Goal: Task Accomplishment & Management: Manage account settings

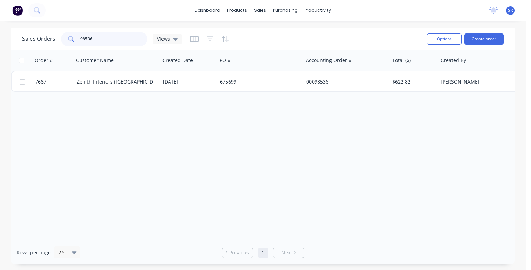
drag, startPoint x: 97, startPoint y: 37, endPoint x: 74, endPoint y: 38, distance: 23.2
click at [74, 38] on div "98536" at bounding box center [104, 39] width 86 height 14
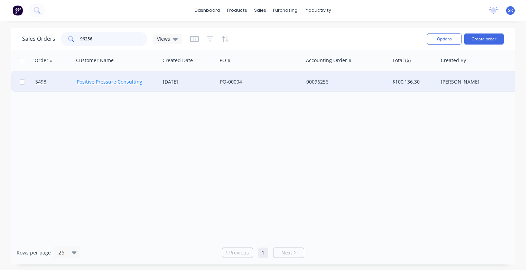
type input "96256"
click at [104, 81] on link "Positive Pressure Consulting" at bounding box center [110, 81] width 66 height 7
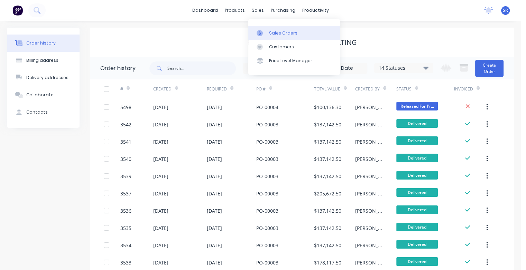
click at [271, 31] on div "Sales Orders" at bounding box center [283, 33] width 28 height 6
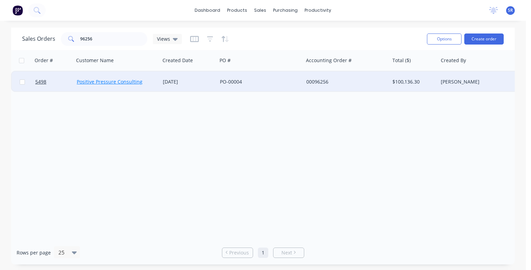
click at [112, 84] on link "Positive Pressure Consulting" at bounding box center [110, 81] width 66 height 7
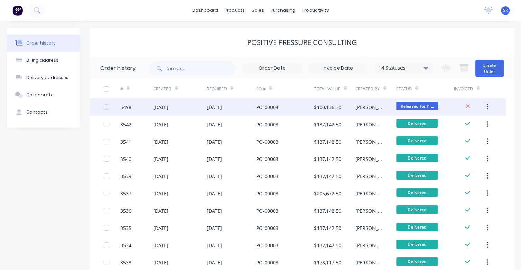
click at [222, 106] on div "[DATE]" at bounding box center [214, 107] width 15 height 7
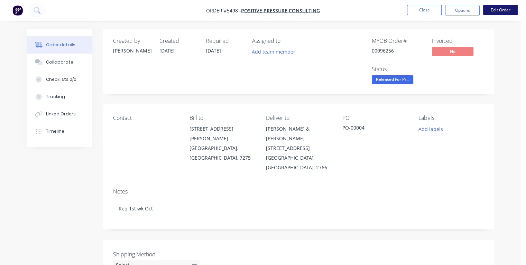
click at [500, 11] on button "Edit Order" at bounding box center [500, 10] width 35 height 10
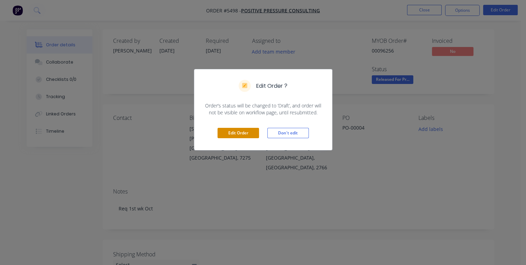
click at [253, 131] on button "Edit Order" at bounding box center [237, 133] width 41 height 10
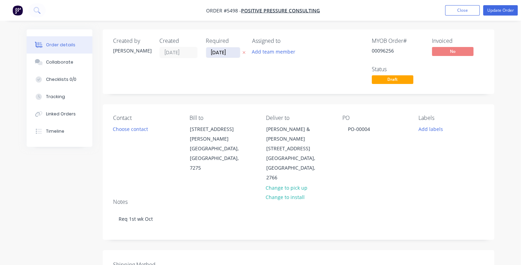
drag, startPoint x: 231, startPoint y: 51, endPoint x: 208, endPoint y: 53, distance: 22.9
click at [207, 52] on input "[DATE]" at bounding box center [223, 52] width 34 height 10
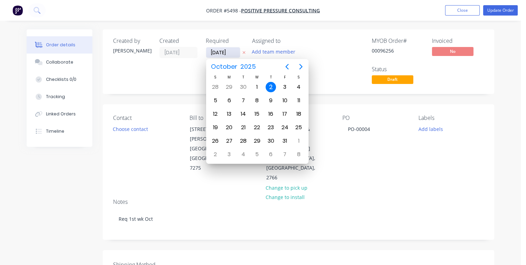
type input "[DATE]"
click at [285, 128] on div "26" at bounding box center [284, 127] width 10 height 10
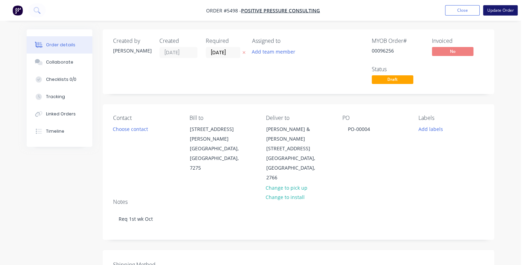
click at [498, 12] on button "Update Order" at bounding box center [500, 10] width 35 height 10
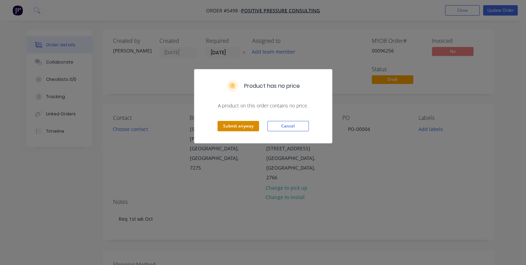
click at [244, 125] on button "Submit anyway" at bounding box center [237, 126] width 41 height 10
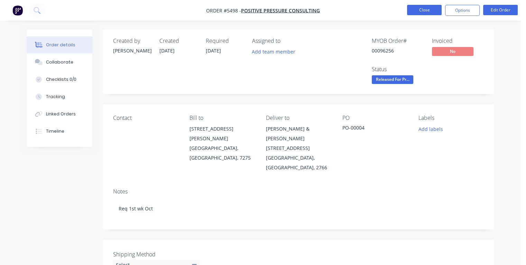
click at [430, 11] on button "Close" at bounding box center [424, 10] width 35 height 10
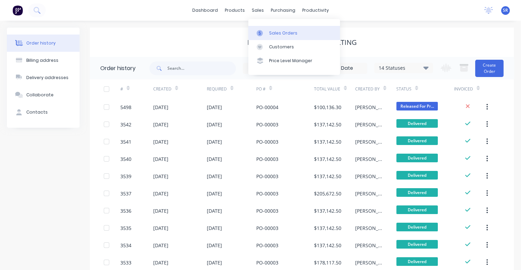
click at [266, 30] on div at bounding box center [261, 33] width 10 height 6
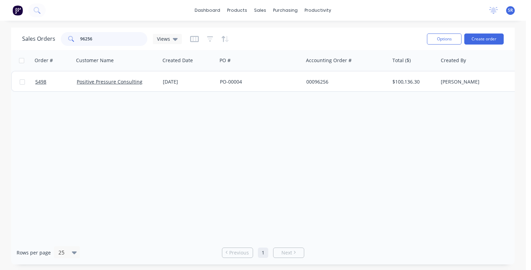
drag, startPoint x: 106, startPoint y: 39, endPoint x: 77, endPoint y: 36, distance: 28.8
click at [77, 36] on div "96256" at bounding box center [104, 39] width 86 height 14
type input "98541"
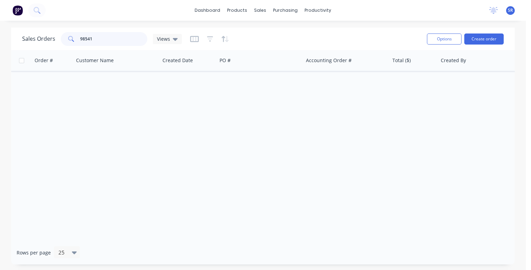
drag, startPoint x: 103, startPoint y: 42, endPoint x: 70, endPoint y: 34, distance: 34.4
click at [69, 34] on div "98541" at bounding box center [104, 39] width 86 height 14
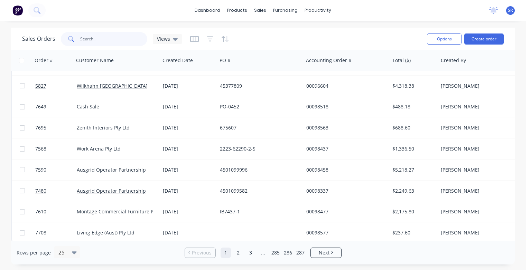
scroll to position [358, 0]
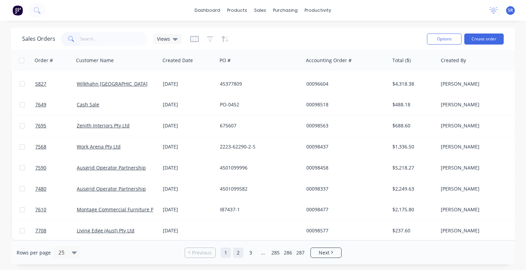
click at [236, 253] on link "2" at bounding box center [238, 253] width 10 height 10
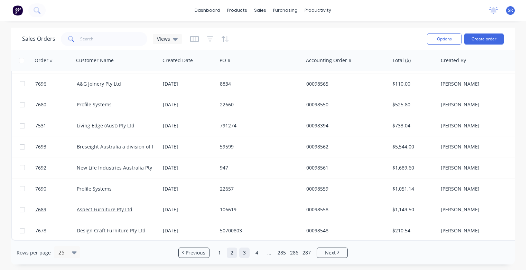
click at [243, 257] on link "3" at bounding box center [244, 253] width 10 height 10
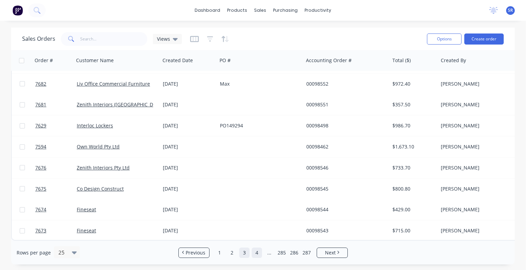
click at [256, 255] on link "4" at bounding box center [257, 253] width 10 height 10
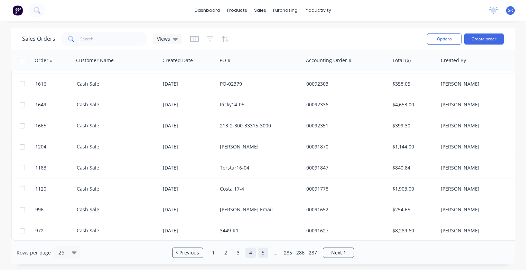
click at [264, 254] on link "5" at bounding box center [263, 253] width 10 height 10
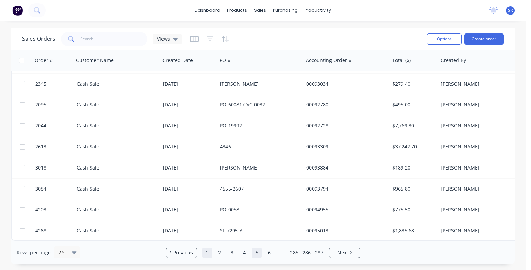
click at [208, 252] on link "1" at bounding box center [207, 253] width 10 height 10
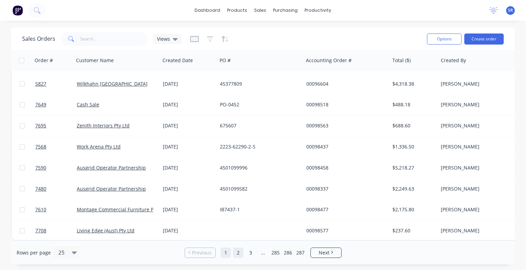
click at [238, 254] on link "2" at bounding box center [238, 253] width 10 height 10
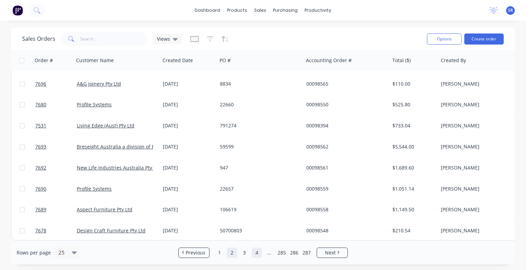
click at [255, 253] on link "4" at bounding box center [257, 253] width 10 height 10
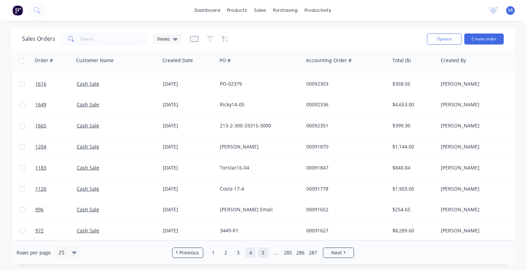
click at [264, 253] on link "5" at bounding box center [263, 253] width 10 height 10
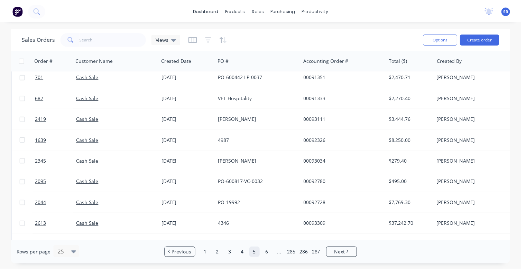
scroll to position [151, 0]
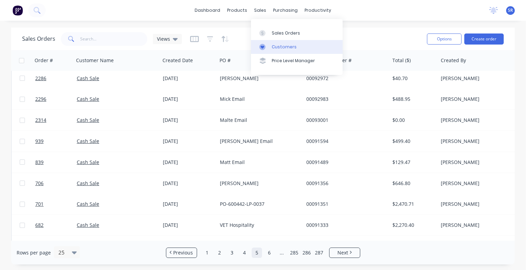
click at [272, 45] on div "Customers" at bounding box center [284, 47] width 25 height 6
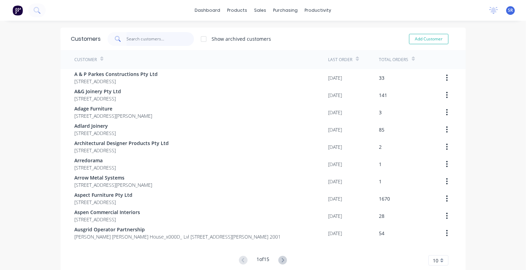
click at [163, 39] on input "text" at bounding box center [160, 39] width 67 height 14
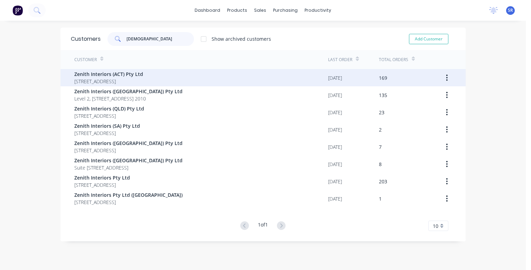
type input "[DEMOGRAPHIC_DATA]"
click at [137, 76] on span "Zenith Interiors (ACT) Pty Ltd" at bounding box center [108, 74] width 69 height 7
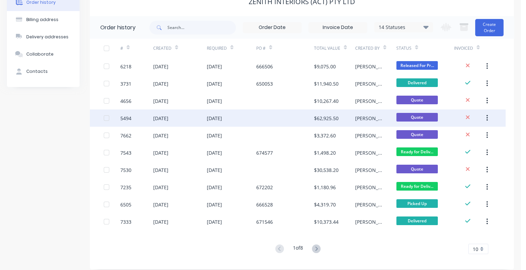
scroll to position [47, 0]
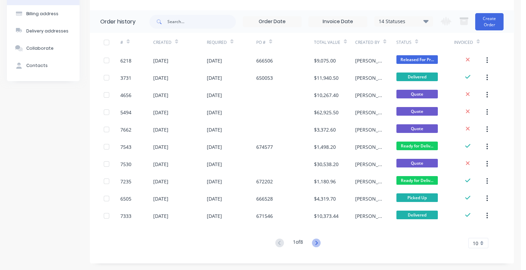
click at [317, 245] on icon at bounding box center [316, 243] width 2 height 4
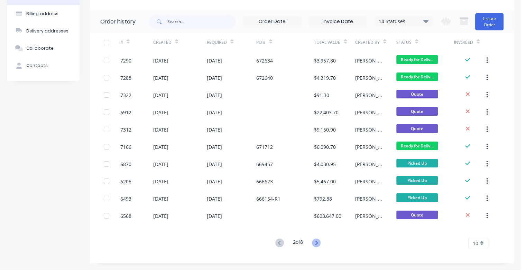
click at [316, 243] on icon at bounding box center [316, 243] width 9 height 9
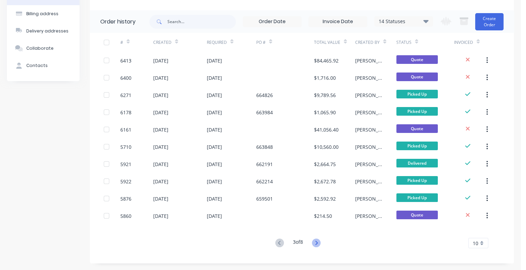
click at [318, 244] on icon at bounding box center [316, 243] width 9 height 9
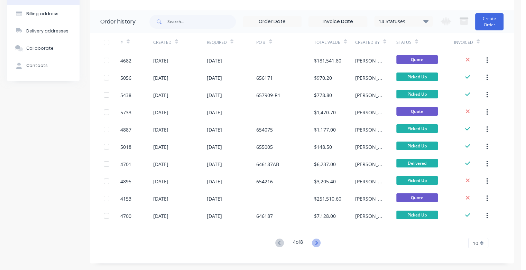
click at [318, 244] on icon at bounding box center [316, 243] width 9 height 9
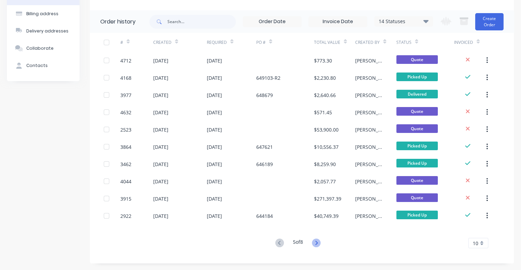
click at [316, 244] on icon at bounding box center [316, 243] width 9 height 9
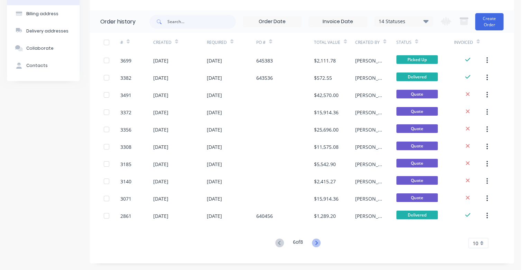
click at [317, 243] on icon at bounding box center [316, 243] width 9 height 9
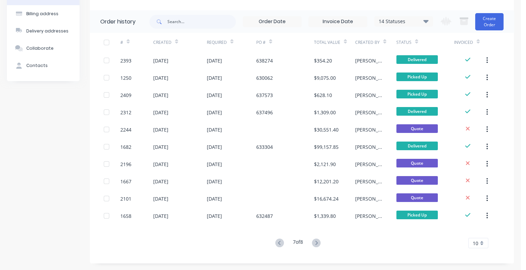
click at [317, 243] on icon at bounding box center [316, 243] width 2 height 4
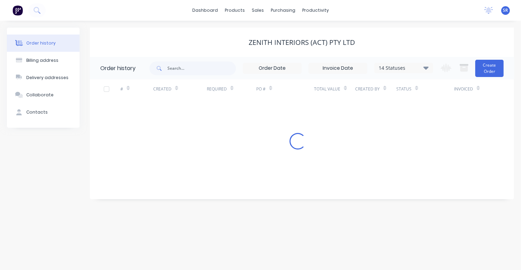
scroll to position [0, 0]
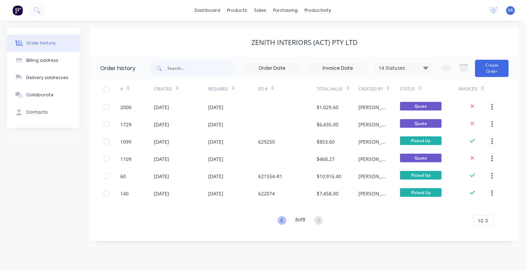
click at [279, 222] on icon at bounding box center [282, 220] width 9 height 9
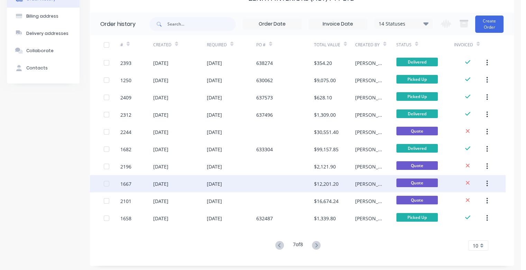
scroll to position [47, 0]
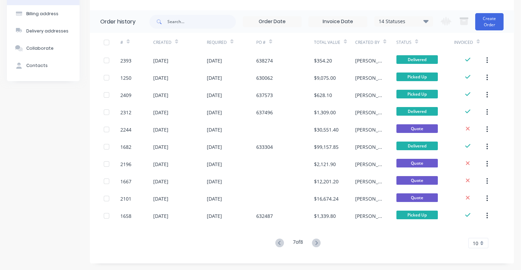
click at [279, 244] on icon at bounding box center [279, 243] width 9 height 9
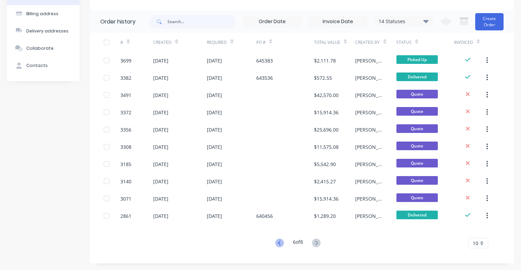
click at [278, 242] on icon at bounding box center [279, 243] width 9 height 9
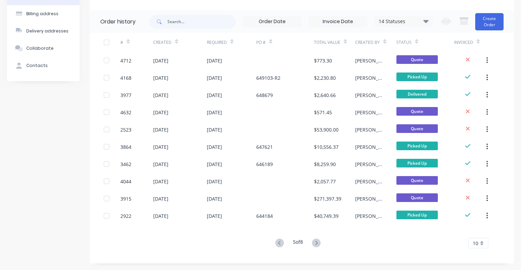
click at [278, 244] on icon at bounding box center [279, 243] width 2 height 4
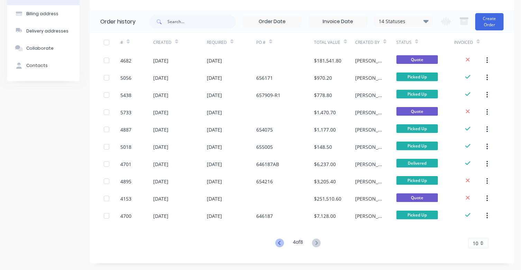
click at [280, 244] on icon at bounding box center [279, 243] width 9 height 9
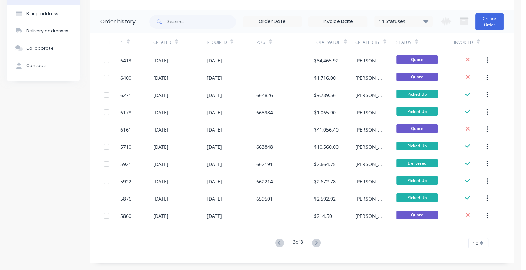
click at [278, 245] on icon at bounding box center [279, 243] width 9 height 9
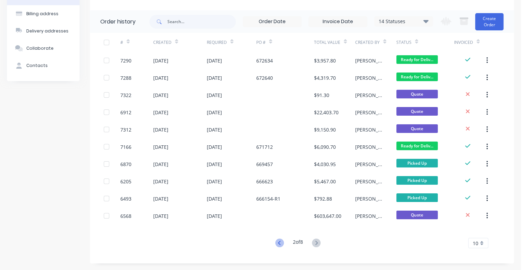
click at [275, 242] on icon at bounding box center [279, 243] width 9 height 9
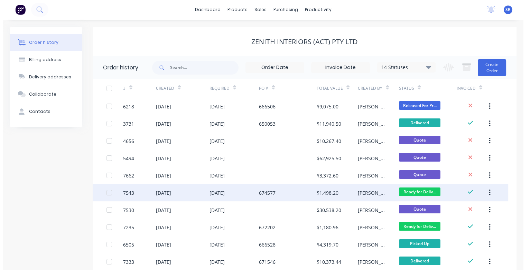
scroll to position [0, 0]
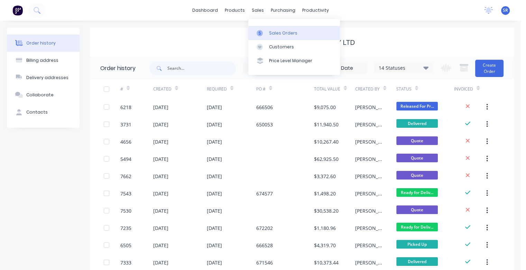
click at [283, 38] on link "Sales Orders" at bounding box center [294, 33] width 92 height 14
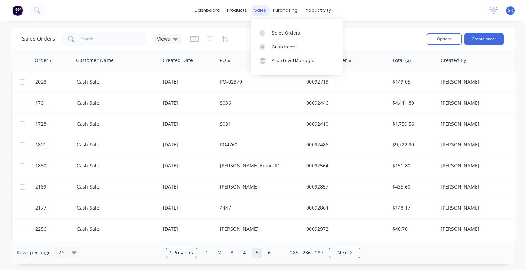
click at [260, 13] on div "sales" at bounding box center [260, 10] width 19 height 10
click at [271, 30] on link "Sales Orders" at bounding box center [297, 33] width 92 height 14
click at [127, 37] on input "text" at bounding box center [113, 39] width 67 height 14
